Goal: Check status: Check status

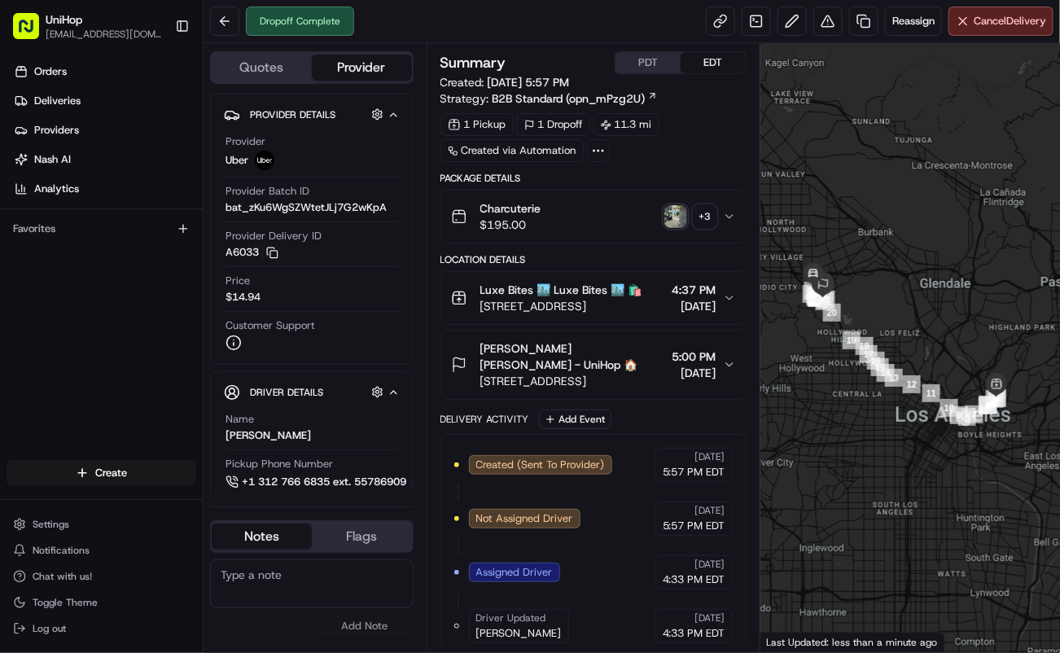
click at [671, 216] on img "button" at bounding box center [675, 216] width 23 height 23
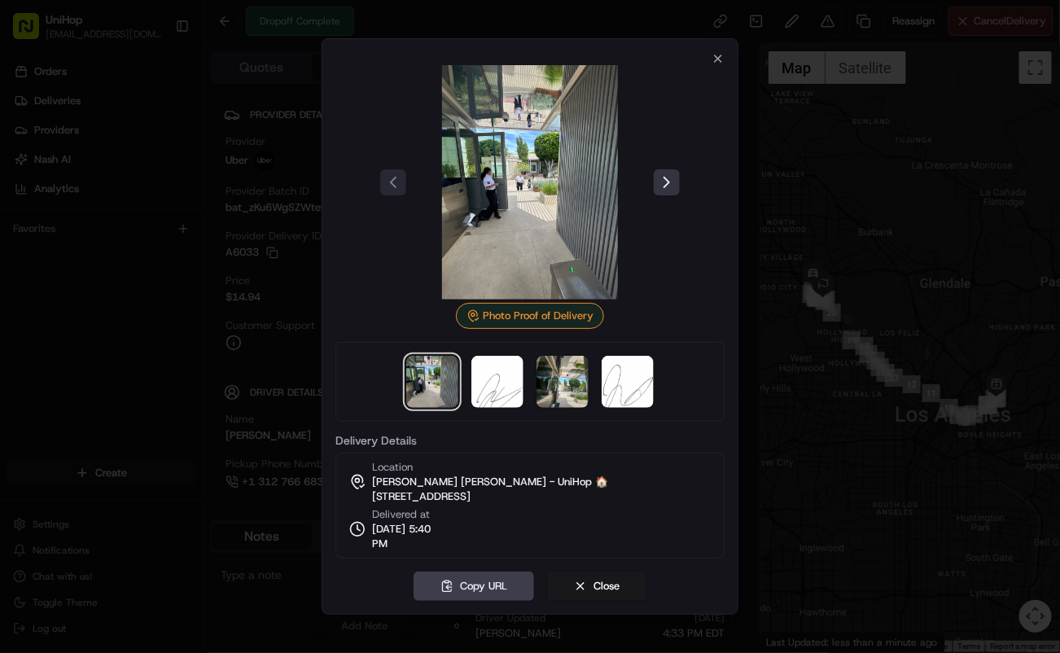
click at [668, 179] on button at bounding box center [667, 182] width 26 height 26
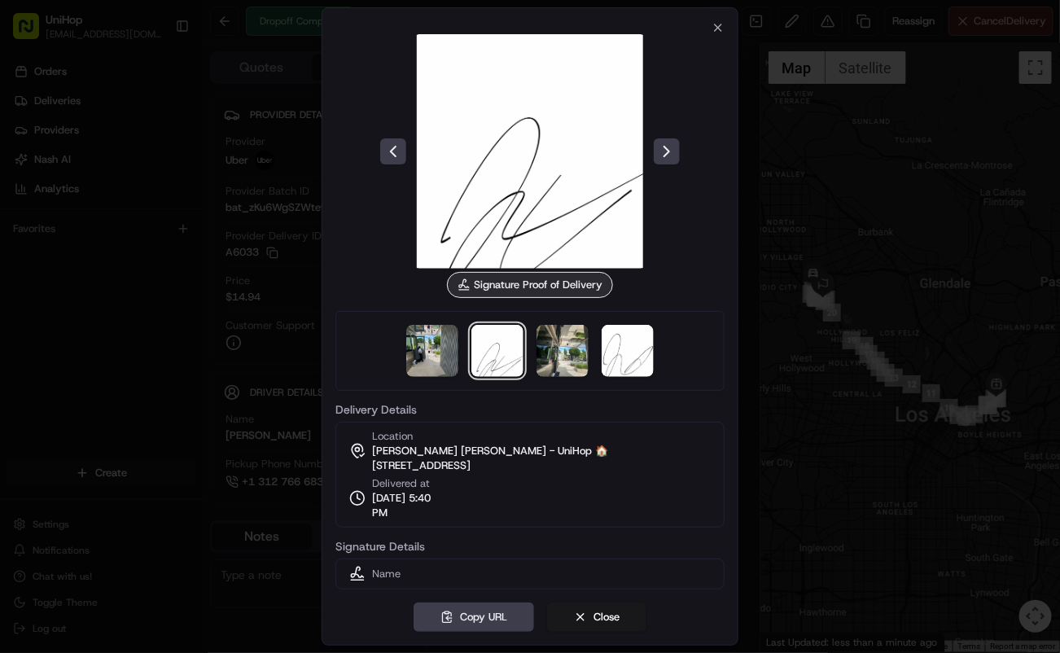
click at [668, 178] on div at bounding box center [529, 151] width 389 height 234
click at [667, 151] on button at bounding box center [667, 151] width 26 height 26
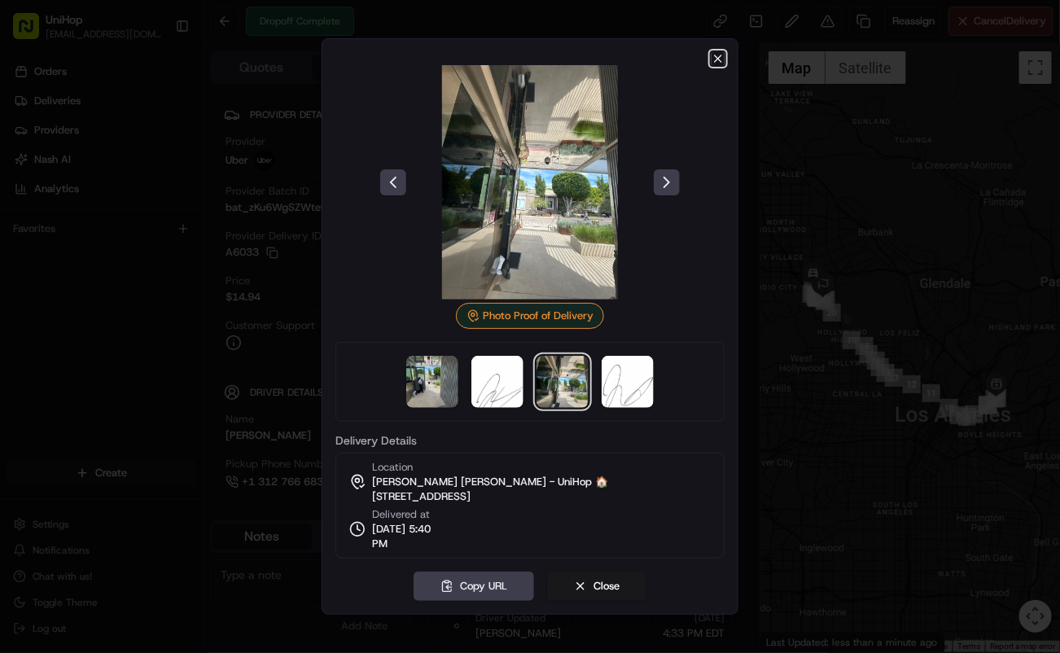
click at [713, 55] on icon "button" at bounding box center [717, 58] width 13 height 13
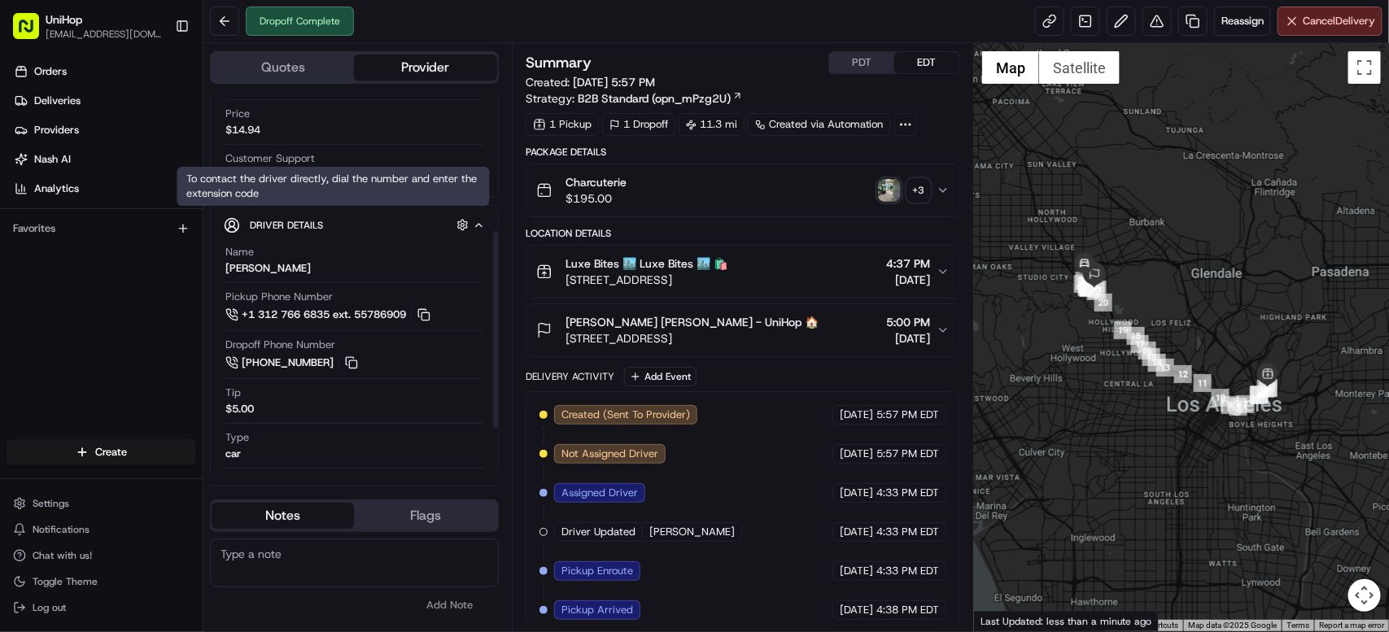
scroll to position [352, 0]
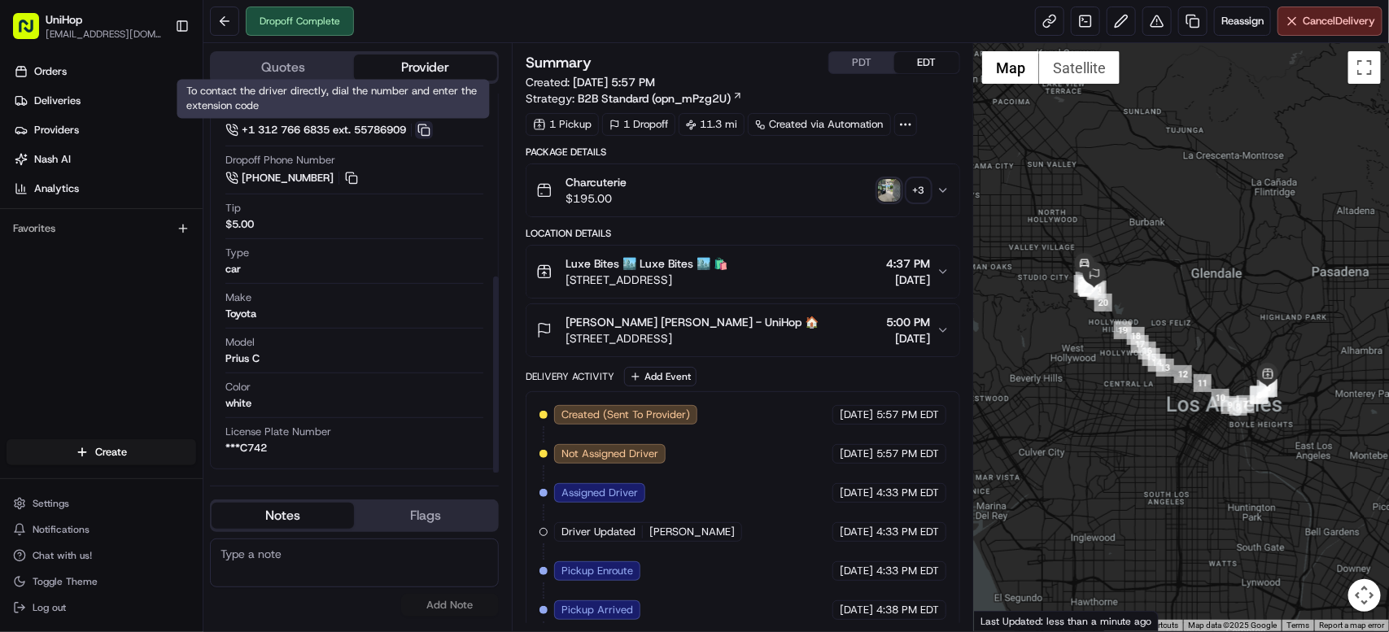
click at [433, 129] on button at bounding box center [424, 130] width 18 height 18
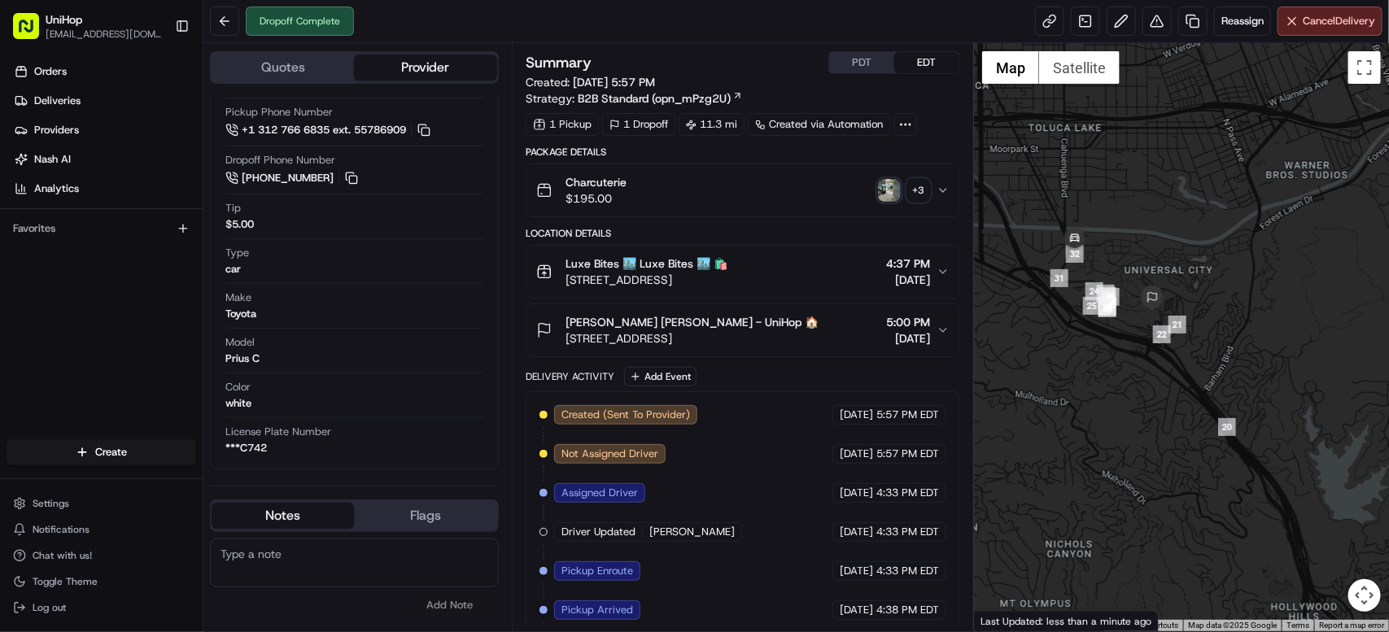
drag, startPoint x: 1035, startPoint y: 338, endPoint x: 1105, endPoint y: 330, distance: 70.4
click at [1059, 330] on div at bounding box center [1181, 337] width 415 height 588
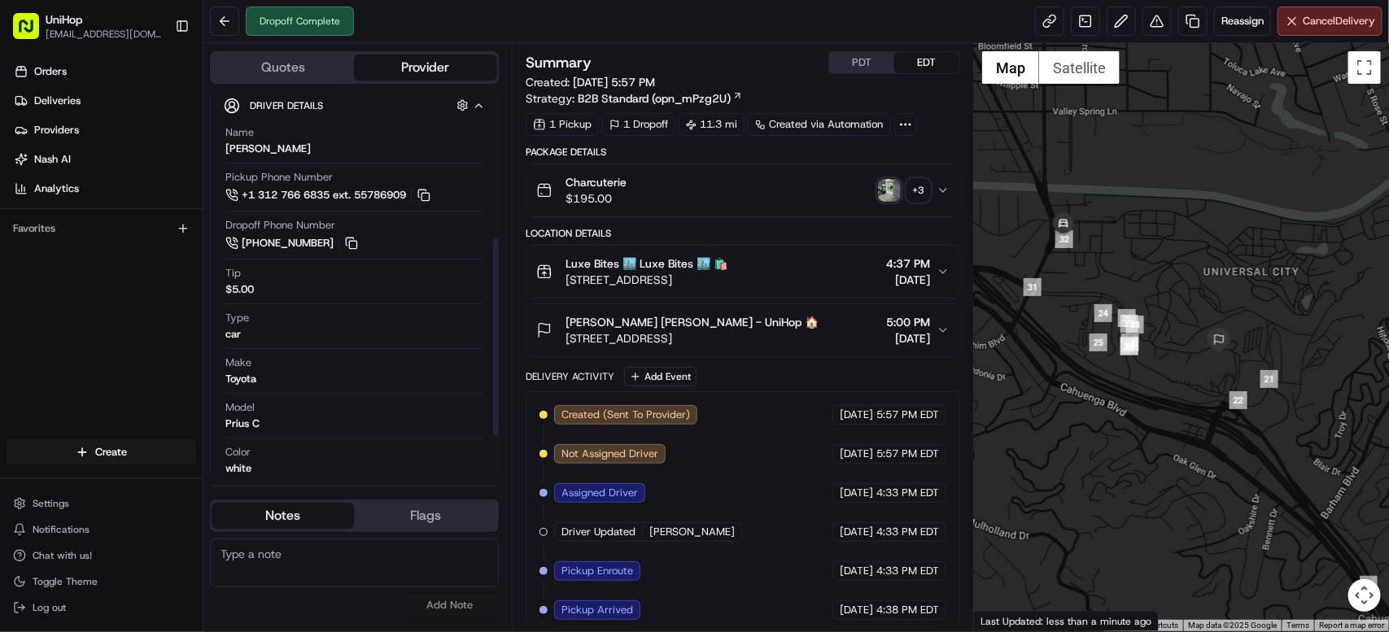
scroll to position [277, 0]
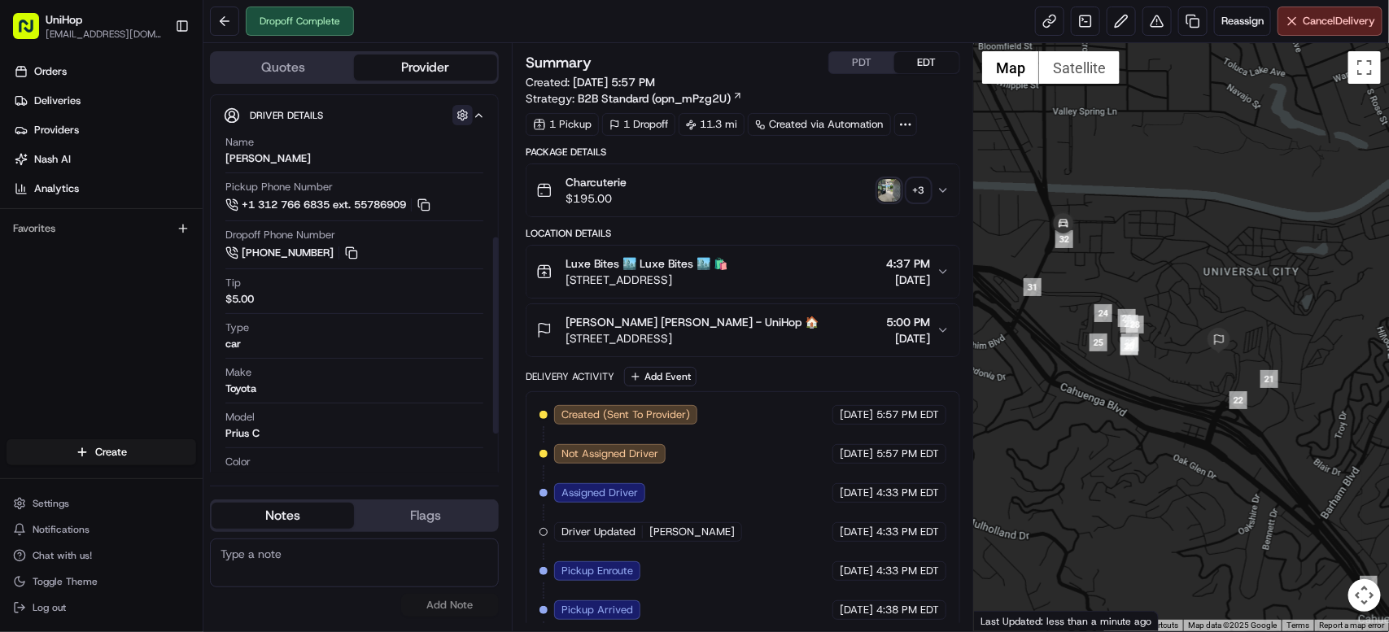
click at [461, 113] on button "button" at bounding box center [462, 115] width 20 height 20
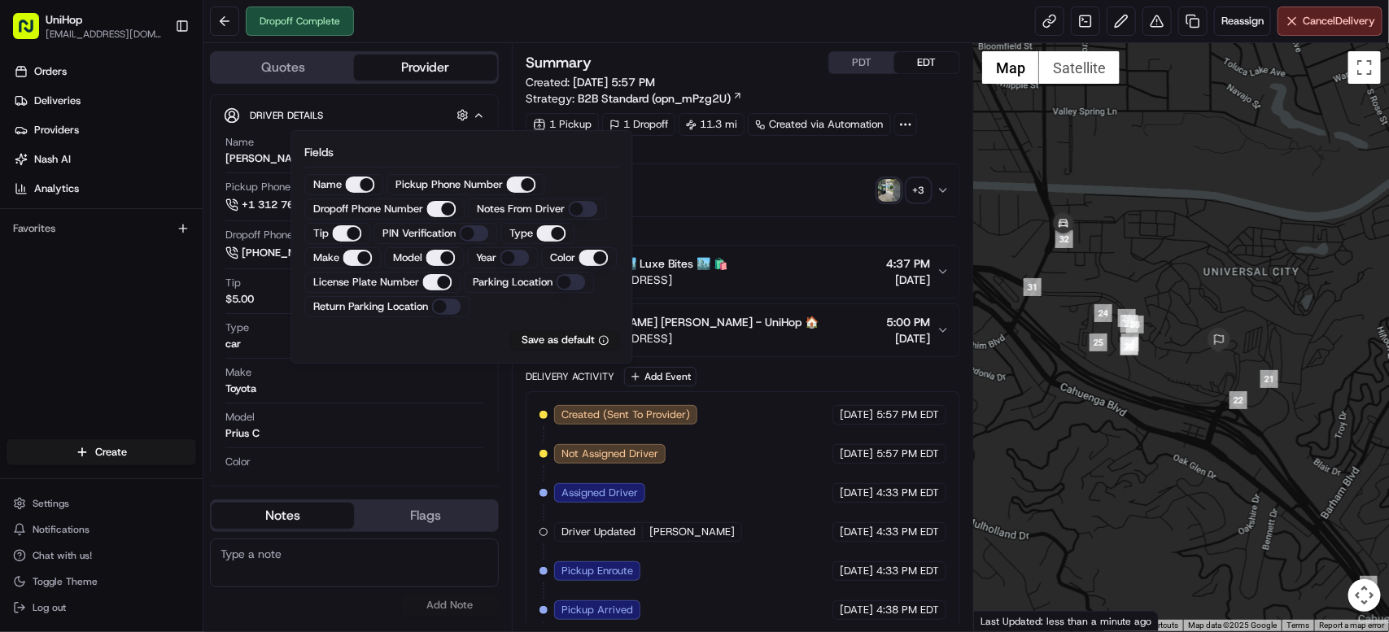
click at [588, 208] on Driver "Notes From Driver" at bounding box center [583, 209] width 29 height 16
click at [110, 280] on div "Orders Deliveries Providers [PERSON_NAME] Analytics Favorites" at bounding box center [101, 250] width 203 height 397
